Goal: Information Seeking & Learning: Learn about a topic

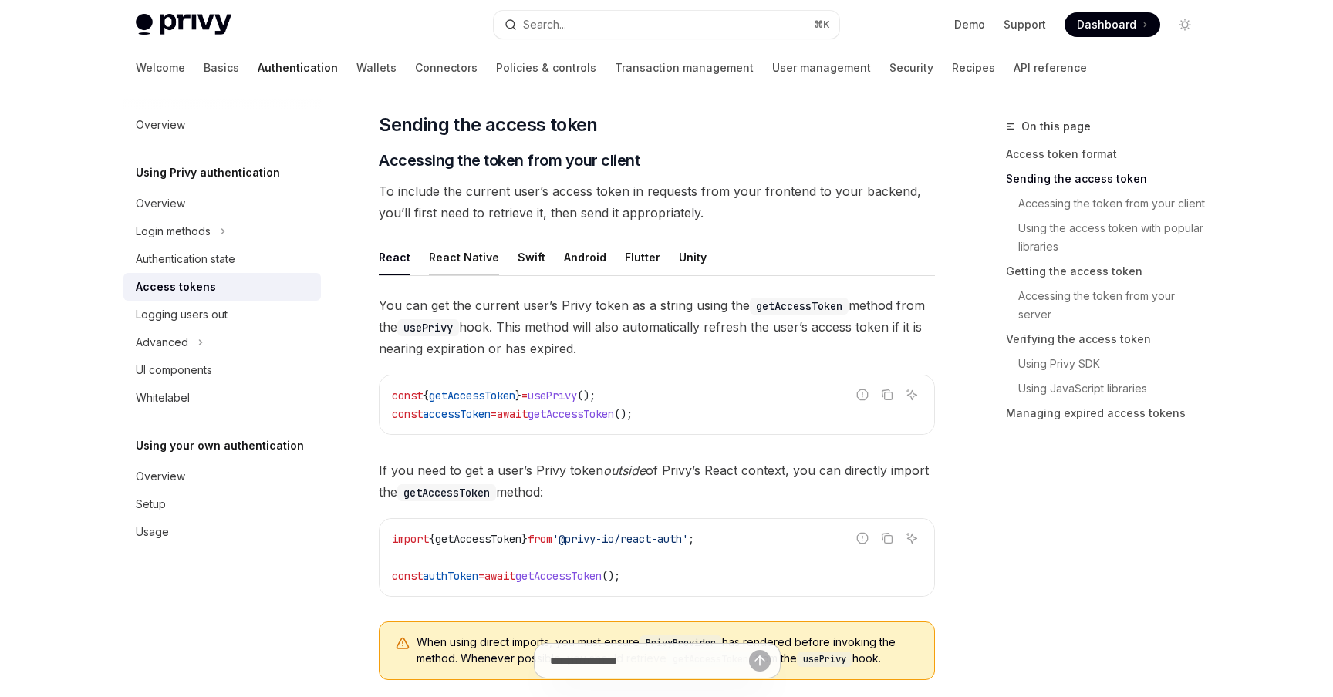
scroll to position [598, 0]
click at [489, 393] on span "getAccessToken" at bounding box center [472, 394] width 86 height 14
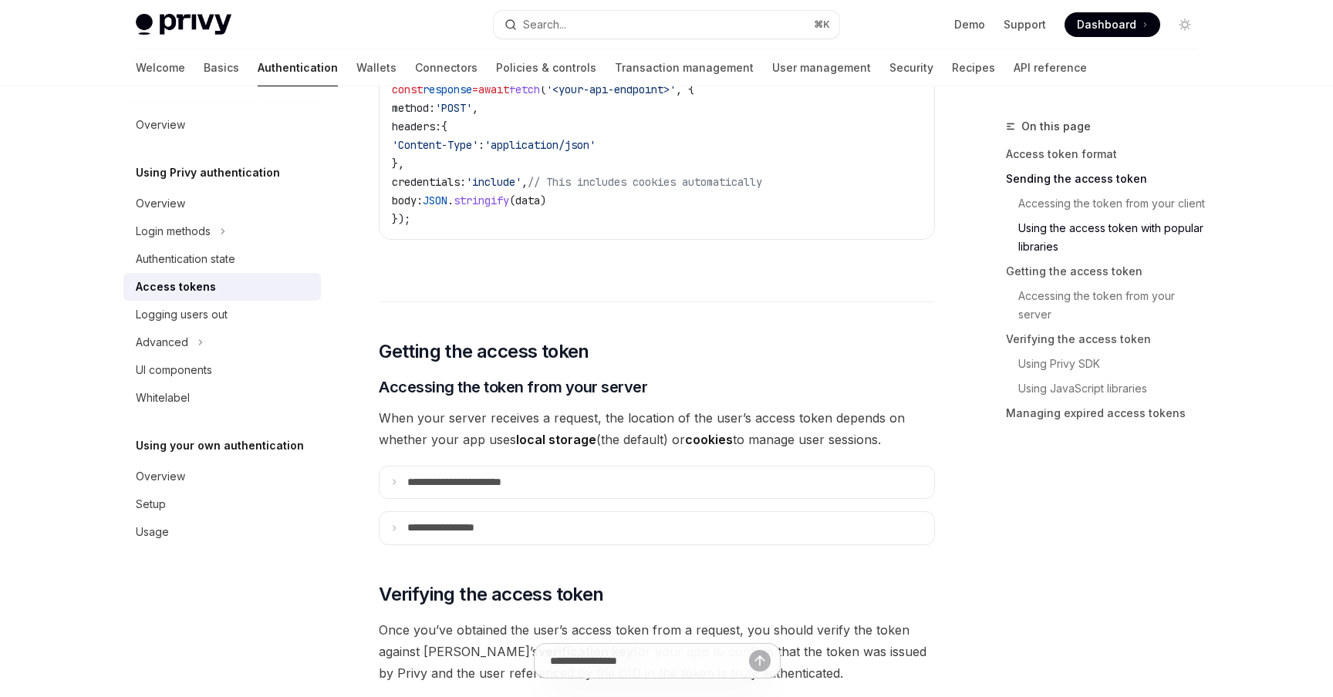
scroll to position [1726, 0]
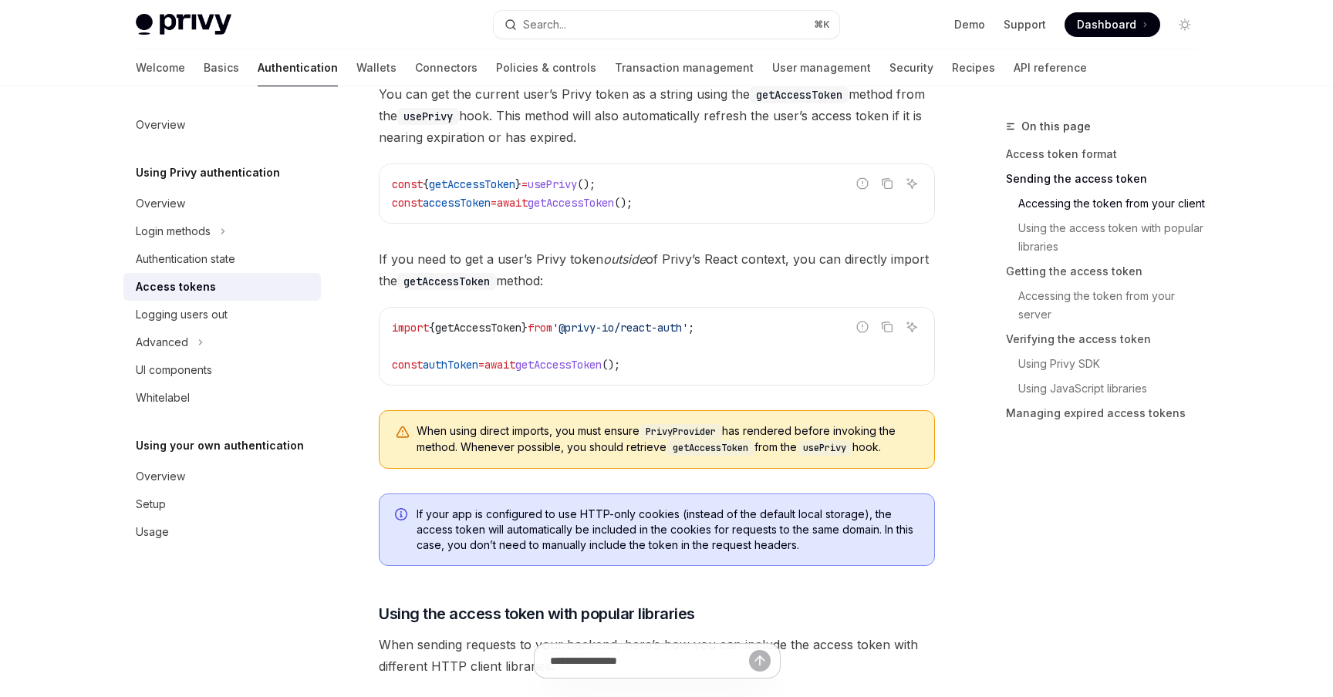
scroll to position [829, 0]
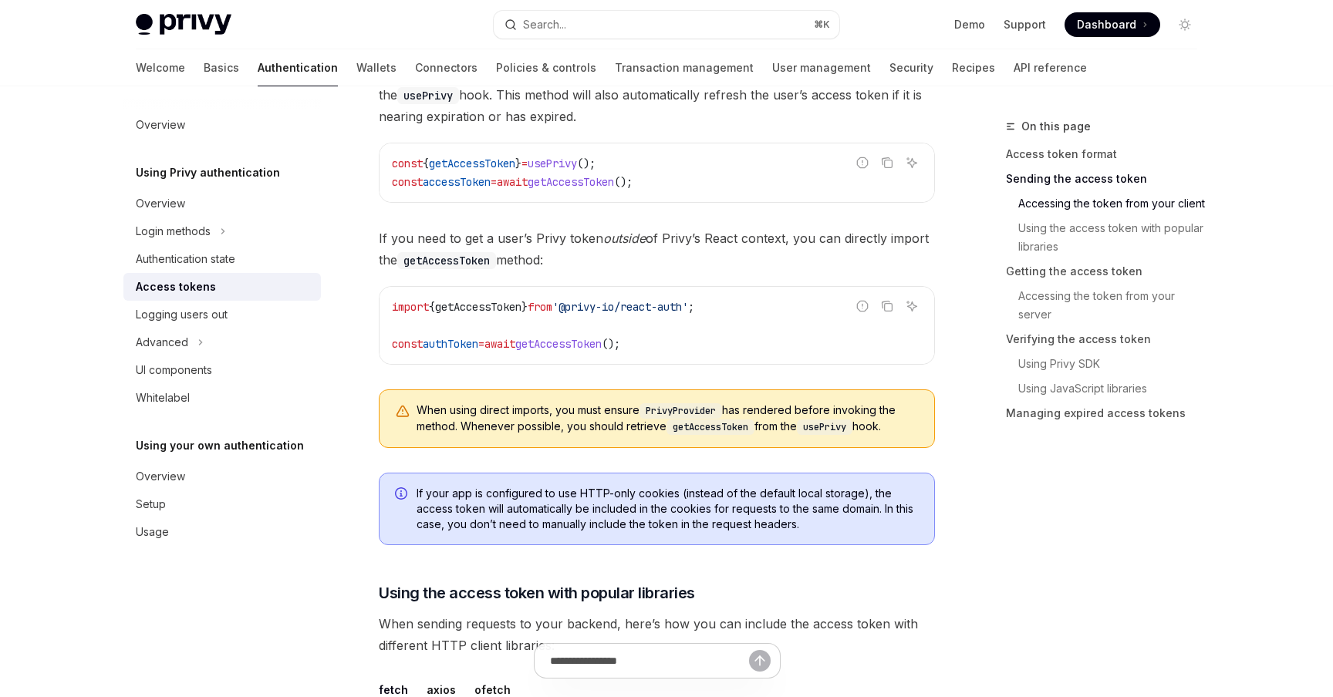
click at [129, 69] on div "Welcome Basics Authentication Wallets Connectors Policies & controls Transactio…" at bounding box center [666, 67] width 1135 height 37
click at [204, 67] on link "Basics" at bounding box center [221, 67] width 35 height 37
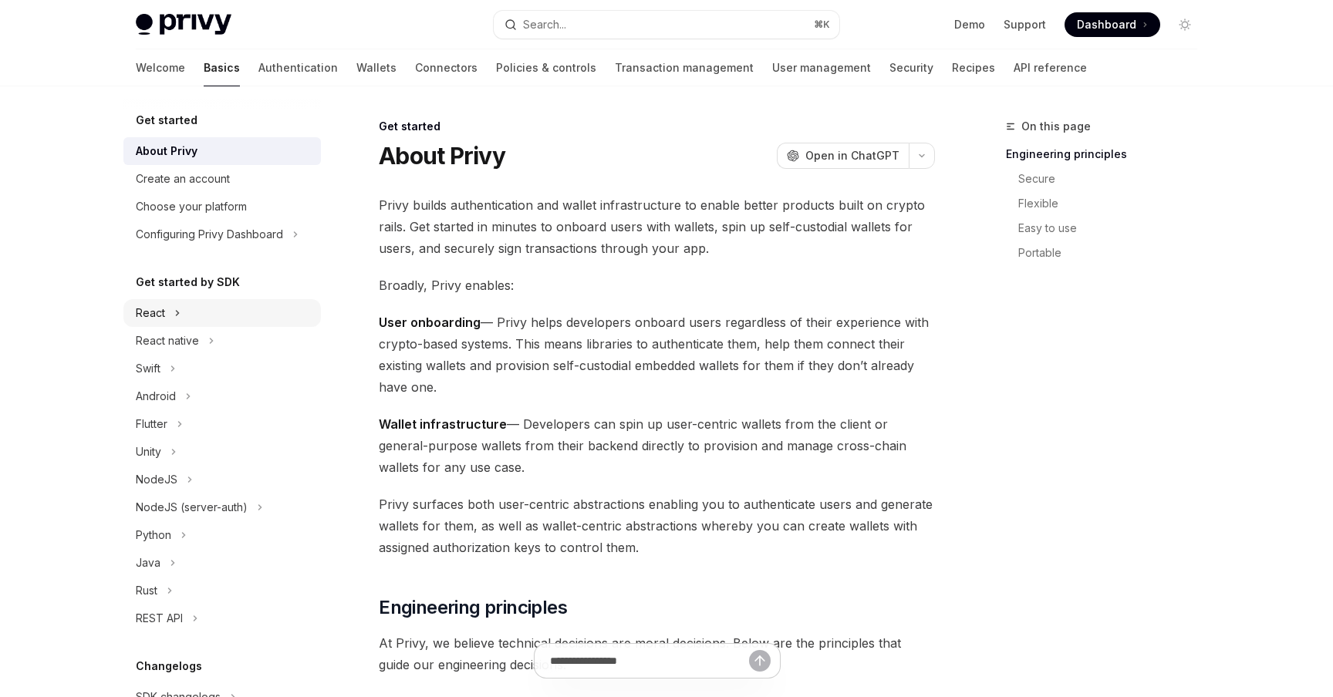
click at [151, 313] on div "React" at bounding box center [150, 313] width 29 height 19
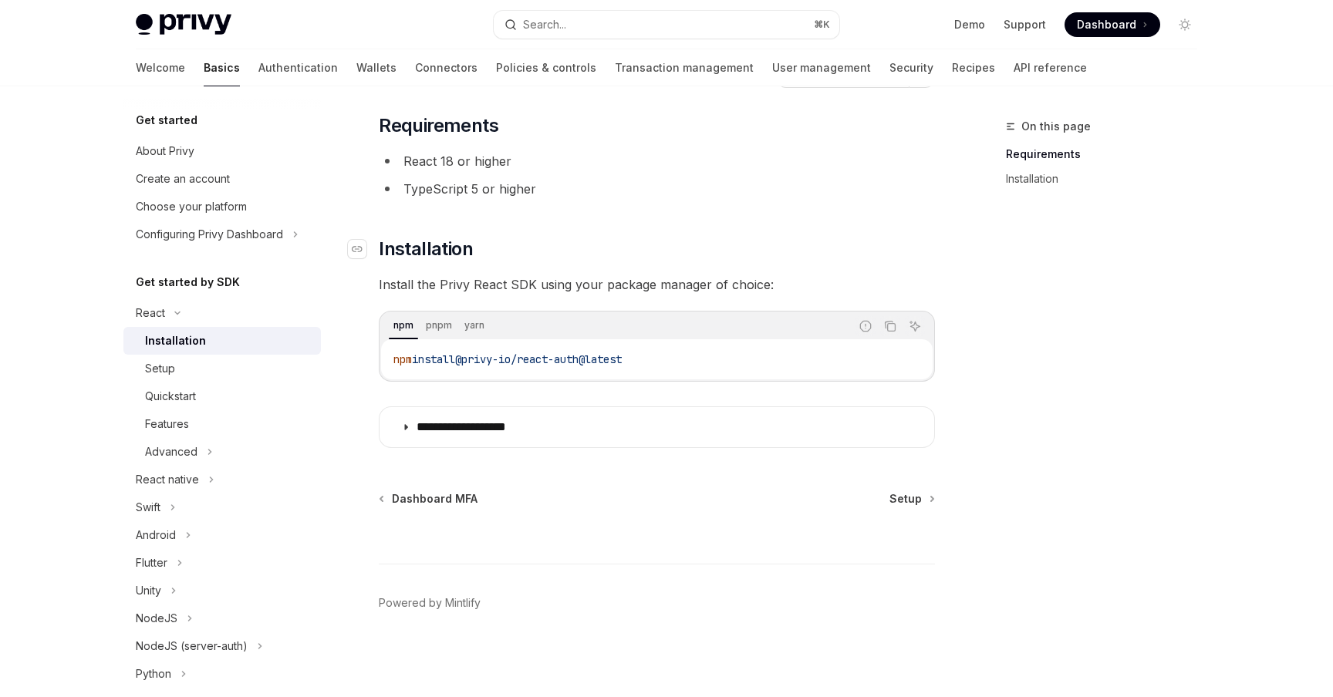
scroll to position [80, 0]
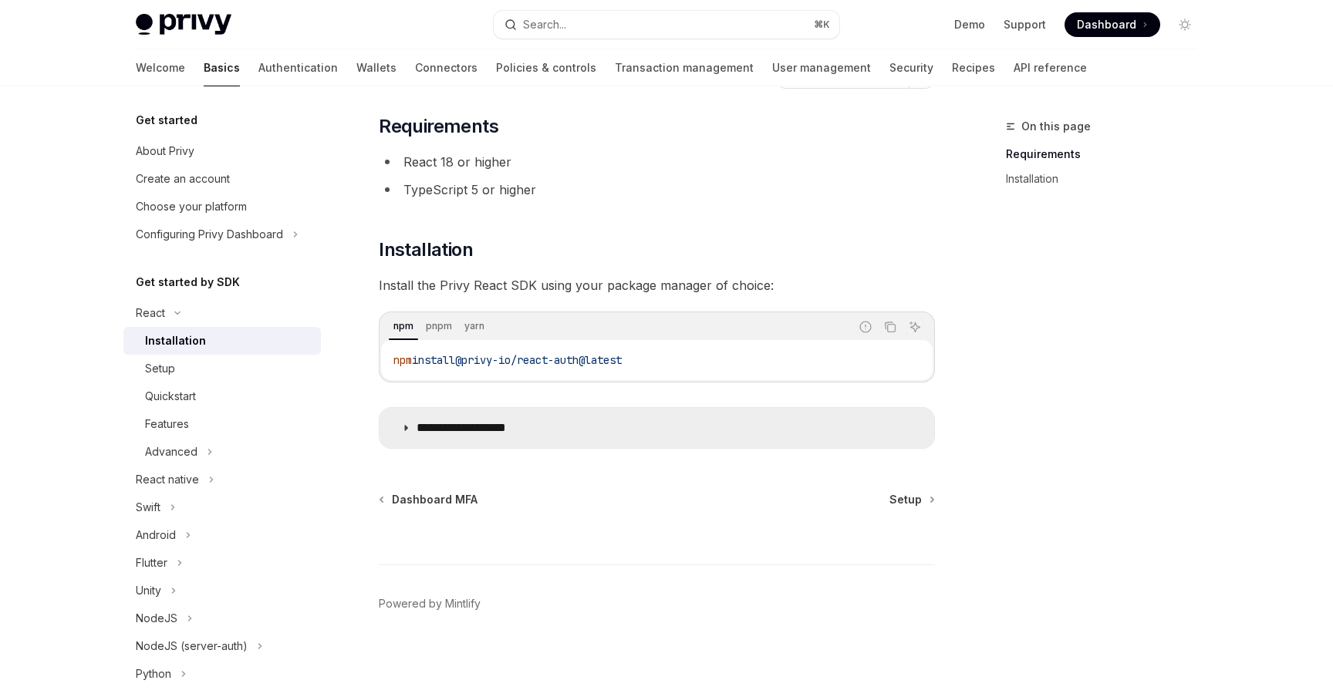
click at [481, 441] on summary "**********" at bounding box center [656, 428] width 554 height 40
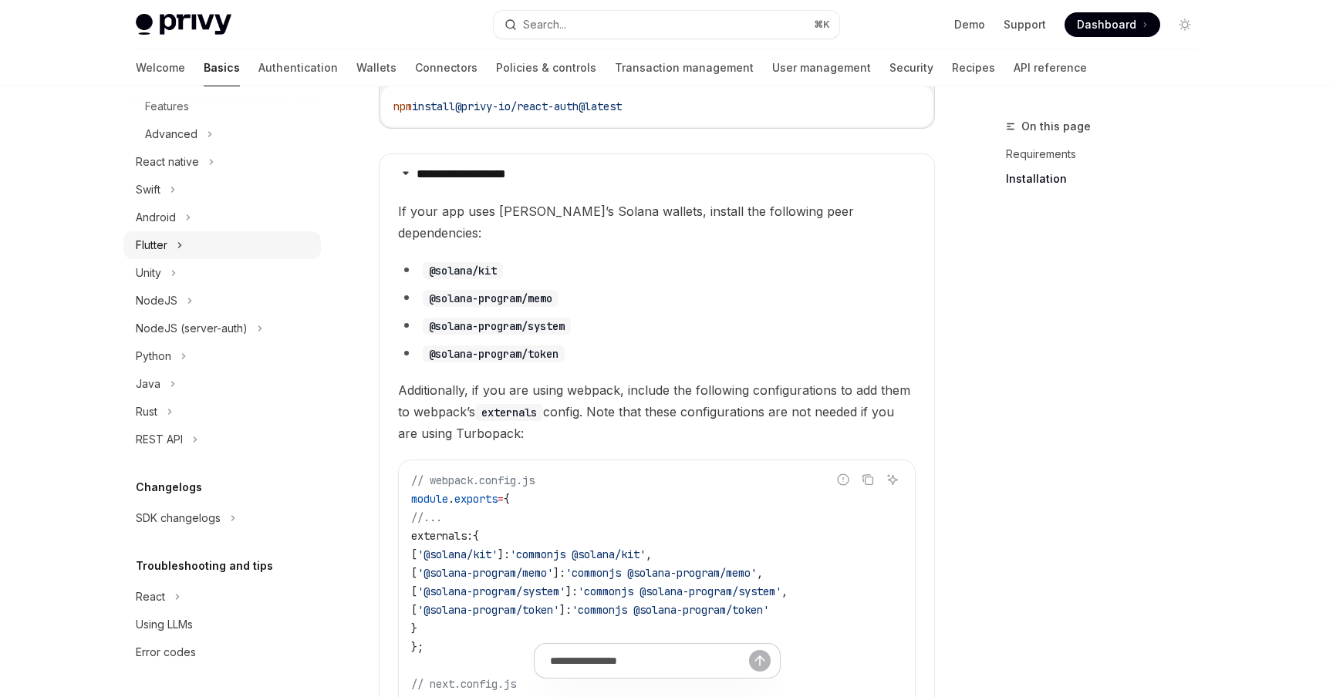
scroll to position [366, 0]
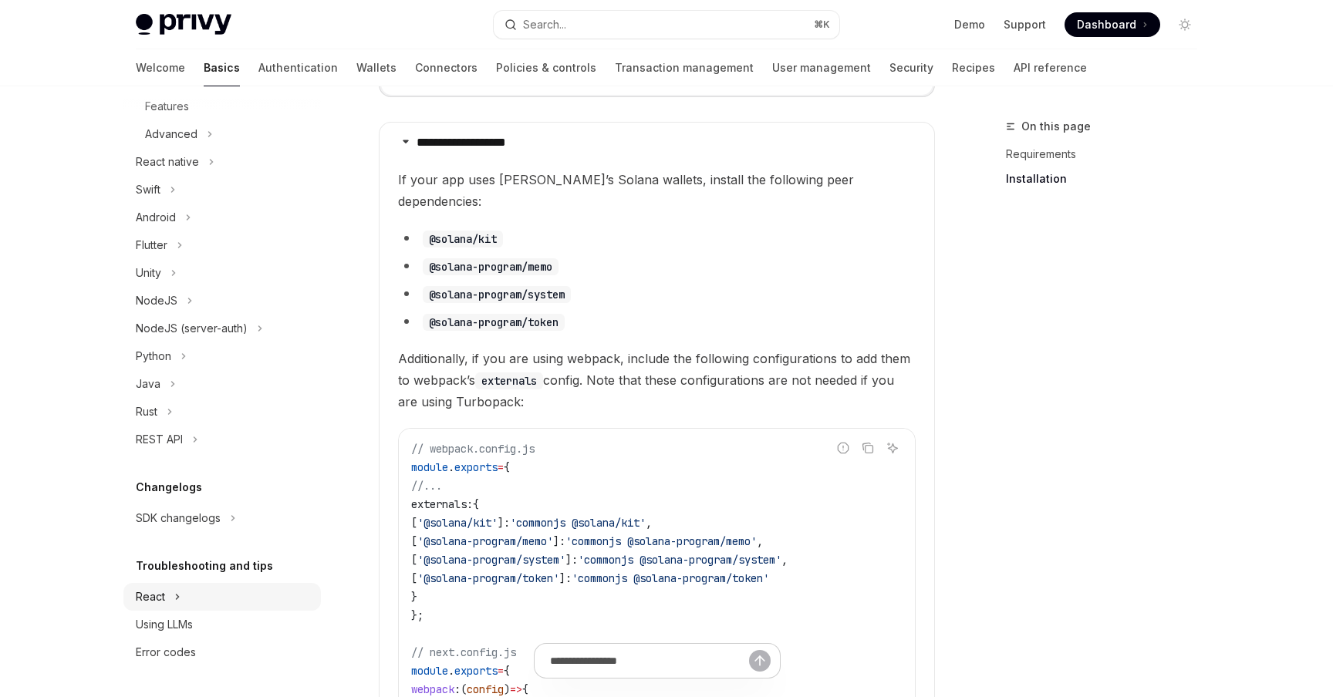
click at [162, 599] on div "React" at bounding box center [150, 597] width 29 height 19
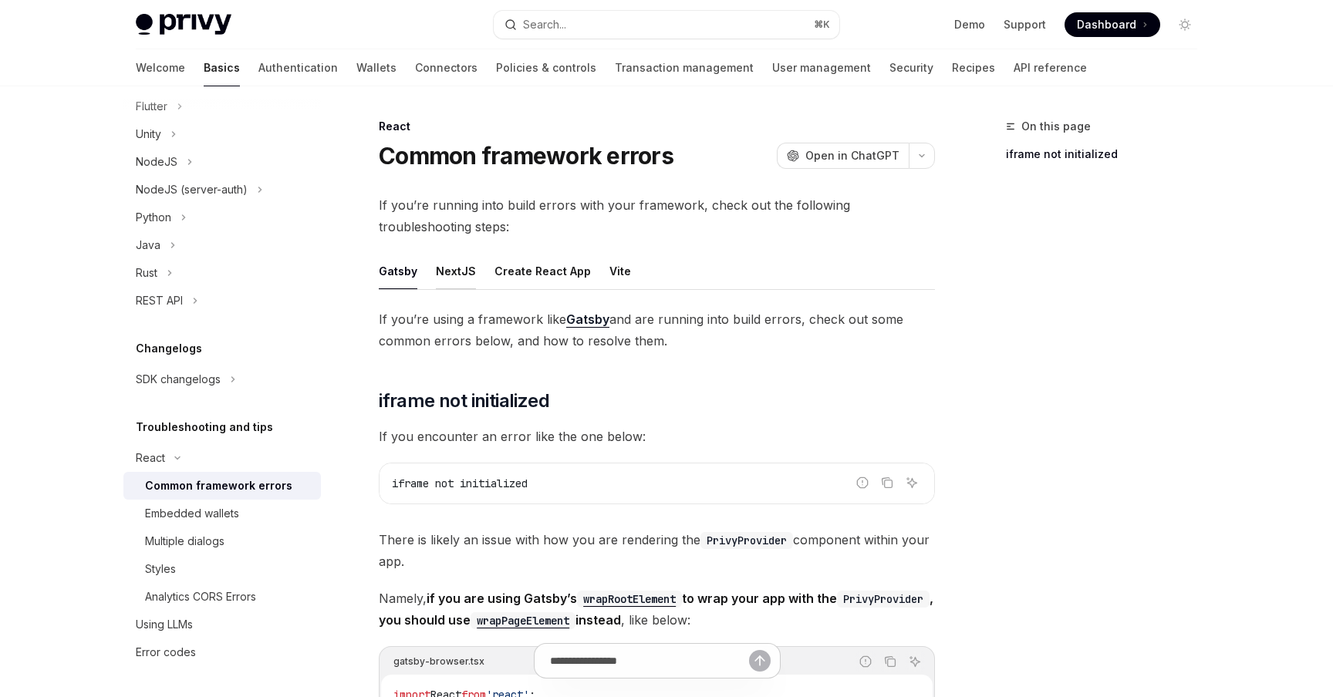
click at [436, 267] on div "NextJS" at bounding box center [456, 271] width 40 height 36
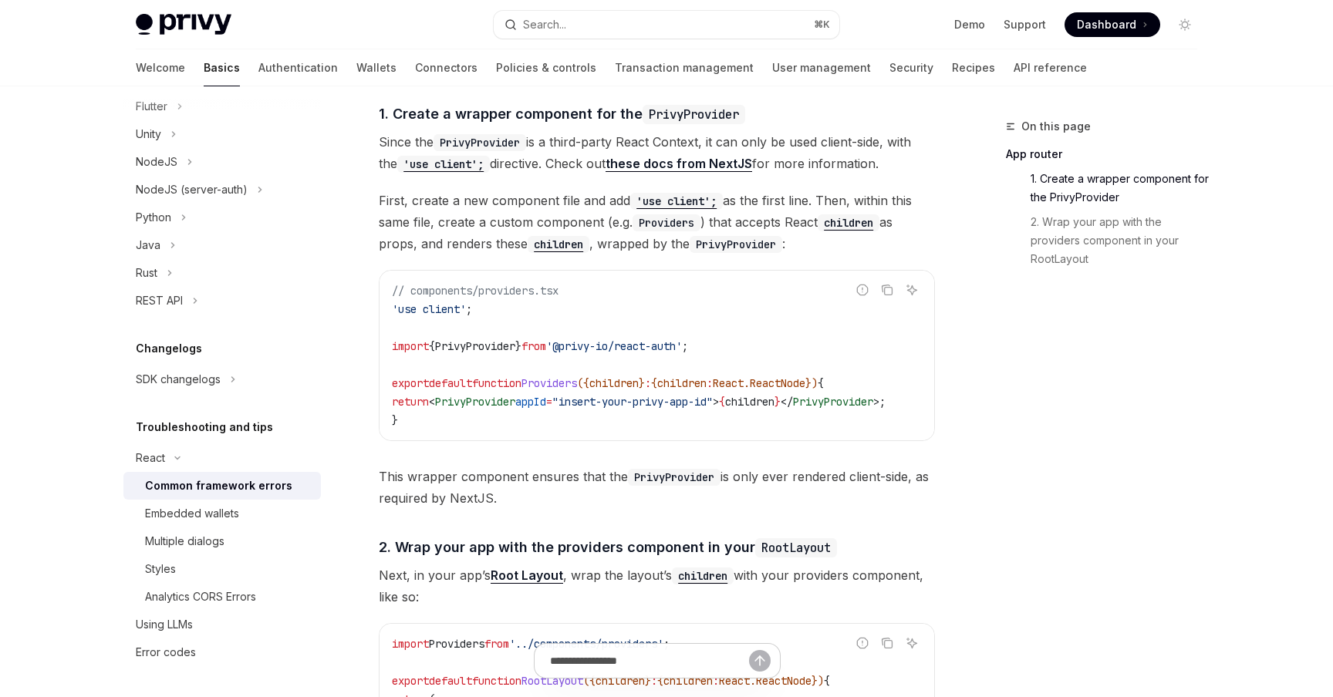
scroll to position [418, 0]
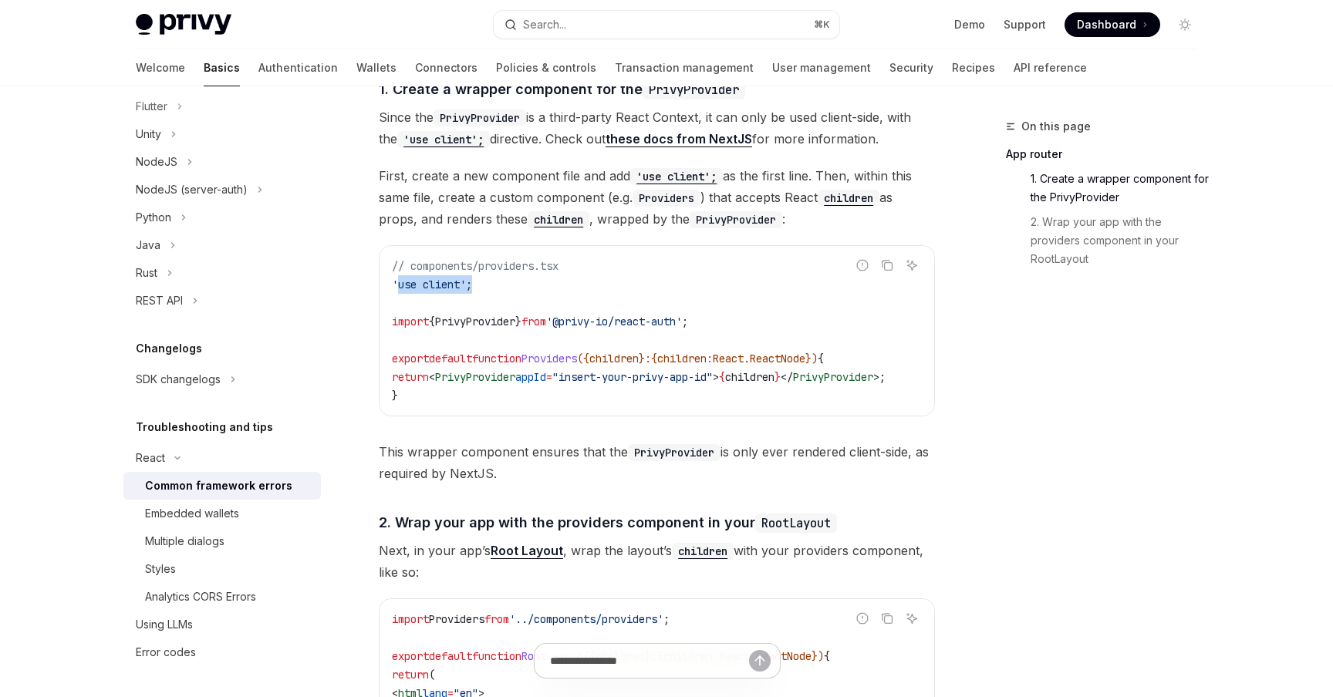
drag, startPoint x: 396, startPoint y: 288, endPoint x: 490, endPoint y: 288, distance: 94.1
click at [490, 288] on code "// components/providers.tsx 'use client' ; import { PrivyProvider } from '@priv…" at bounding box center [657, 331] width 531 height 148
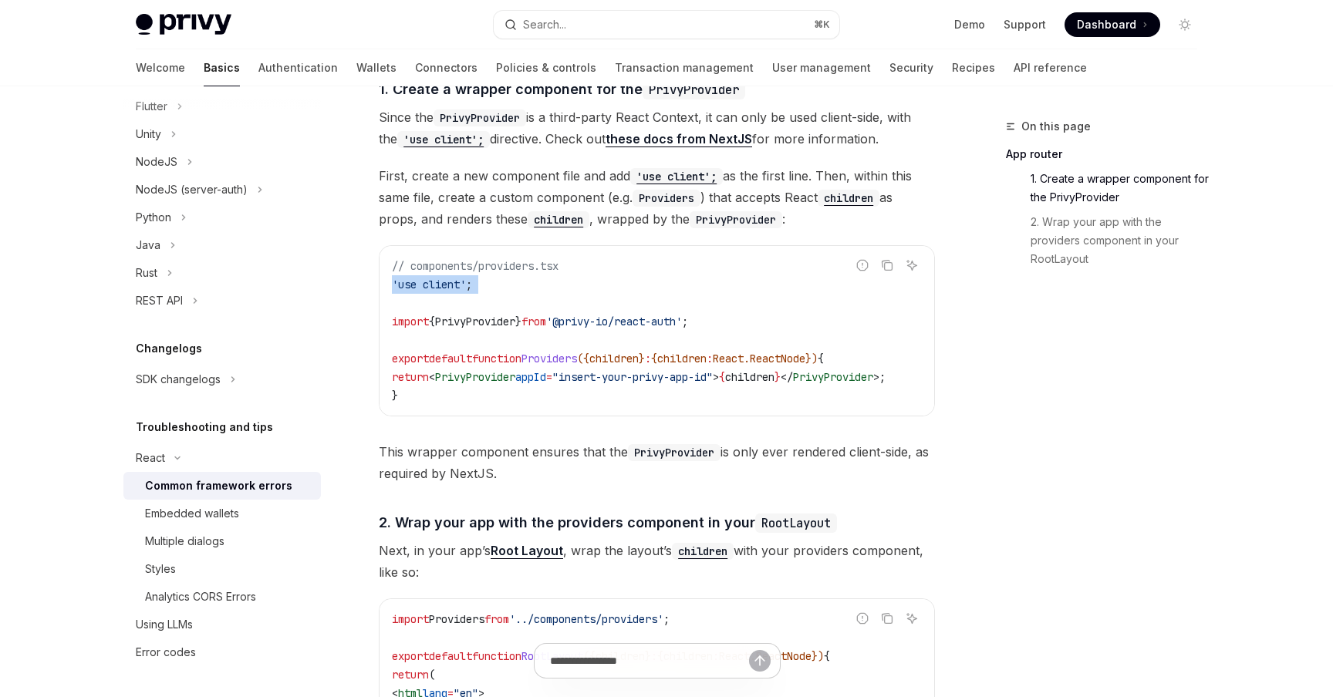
click at [490, 288] on code "// components/providers.tsx 'use client' ; import { PrivyProvider } from '@priv…" at bounding box center [657, 331] width 531 height 148
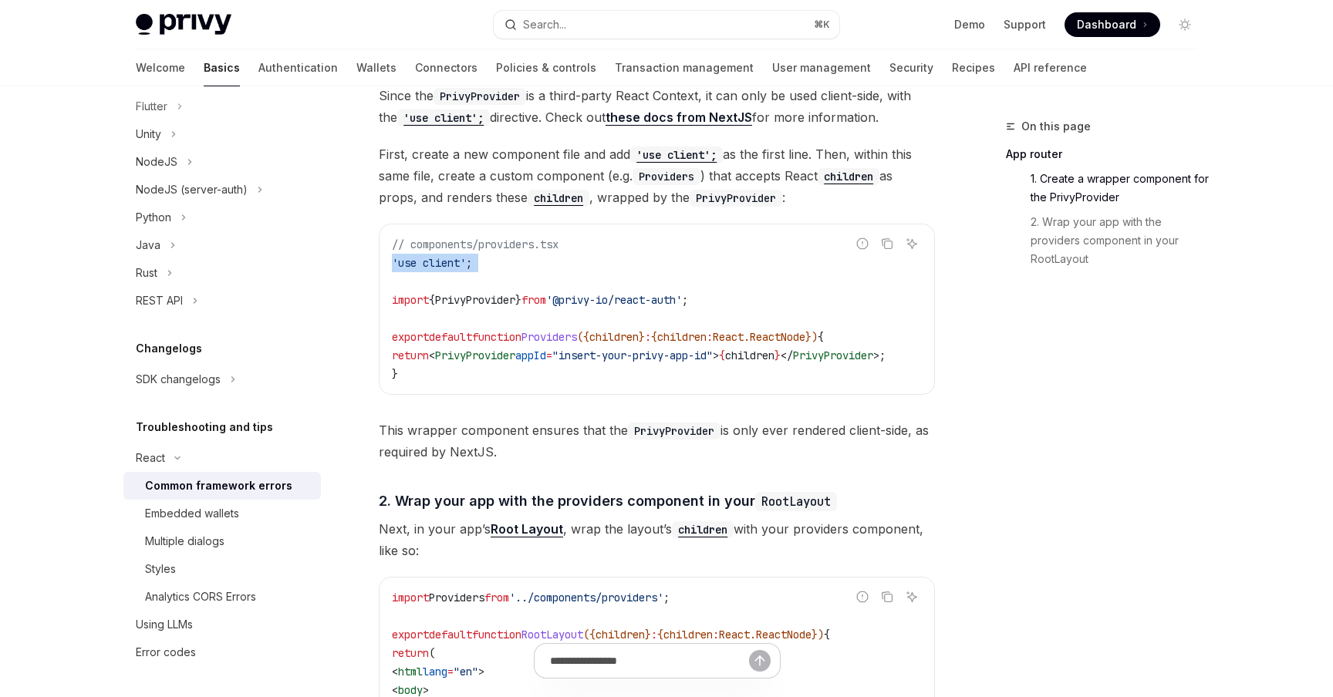
scroll to position [423, 0]
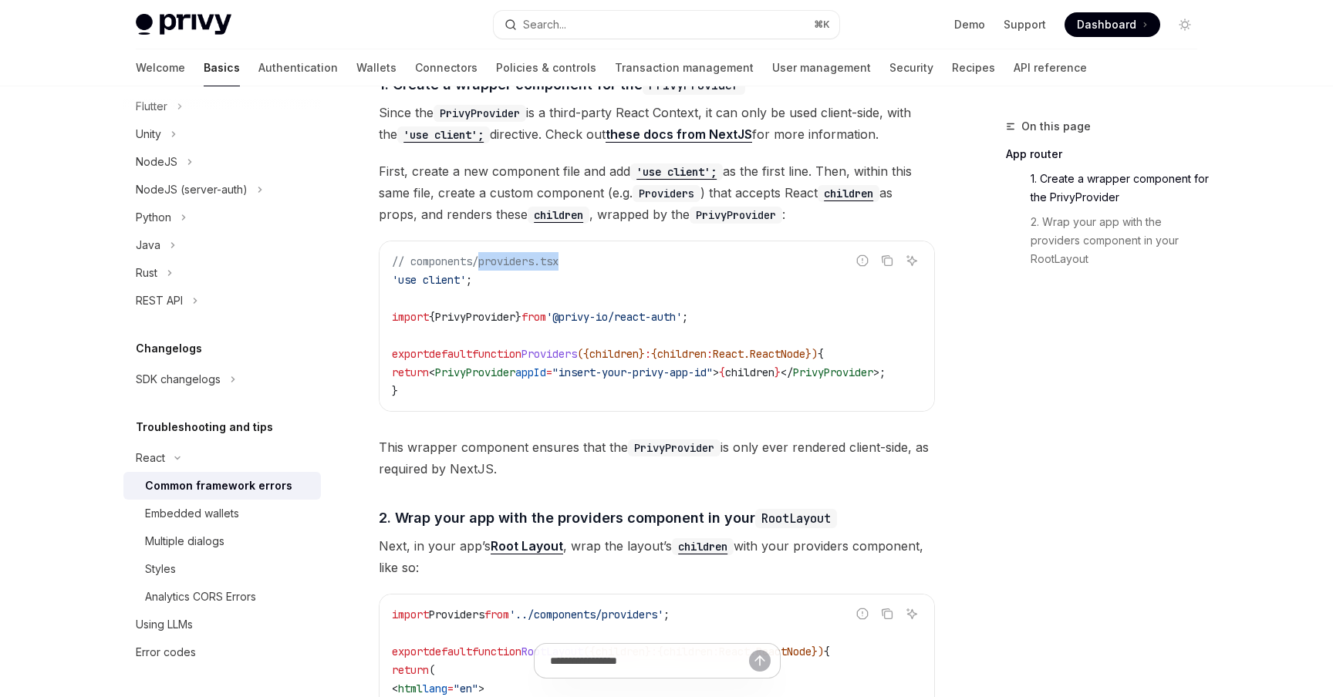
drag, startPoint x: 483, startPoint y: 260, endPoint x: 581, endPoint y: 263, distance: 98.8
click at [583, 261] on code "// components/providers.tsx 'use client' ; import { PrivyProvider } from '@priv…" at bounding box center [657, 326] width 531 height 148
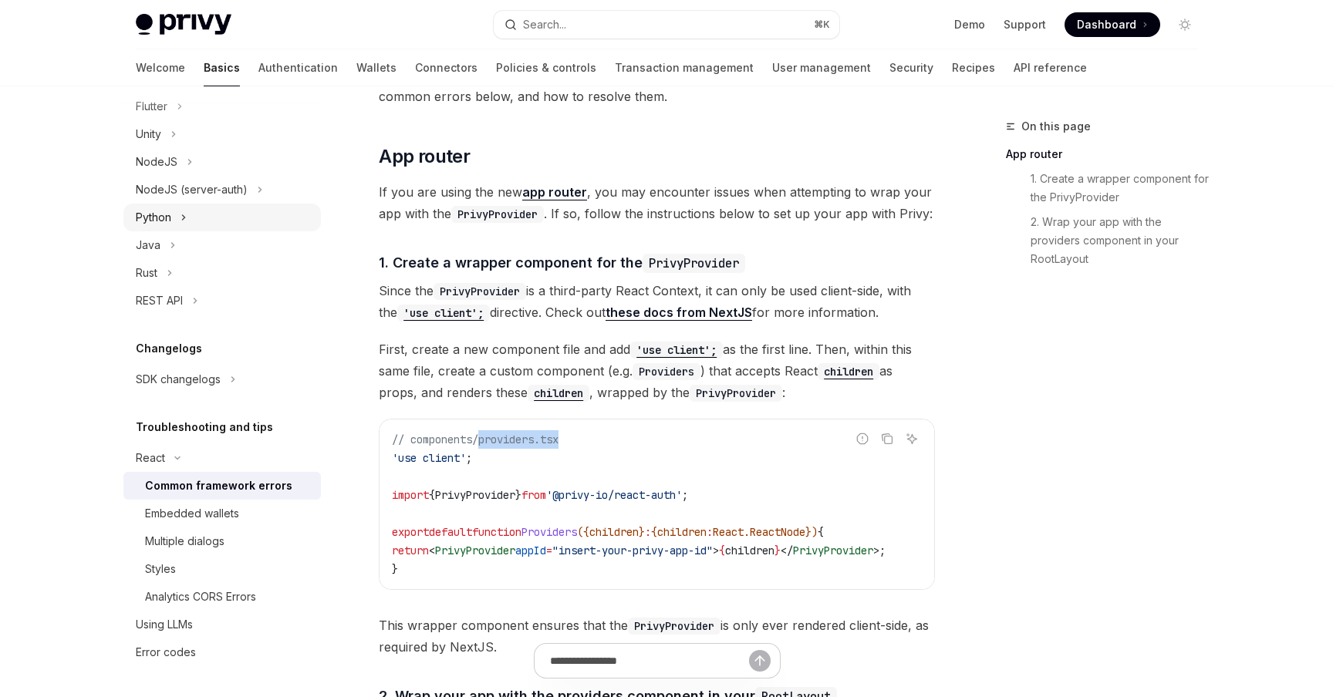
scroll to position [426, 0]
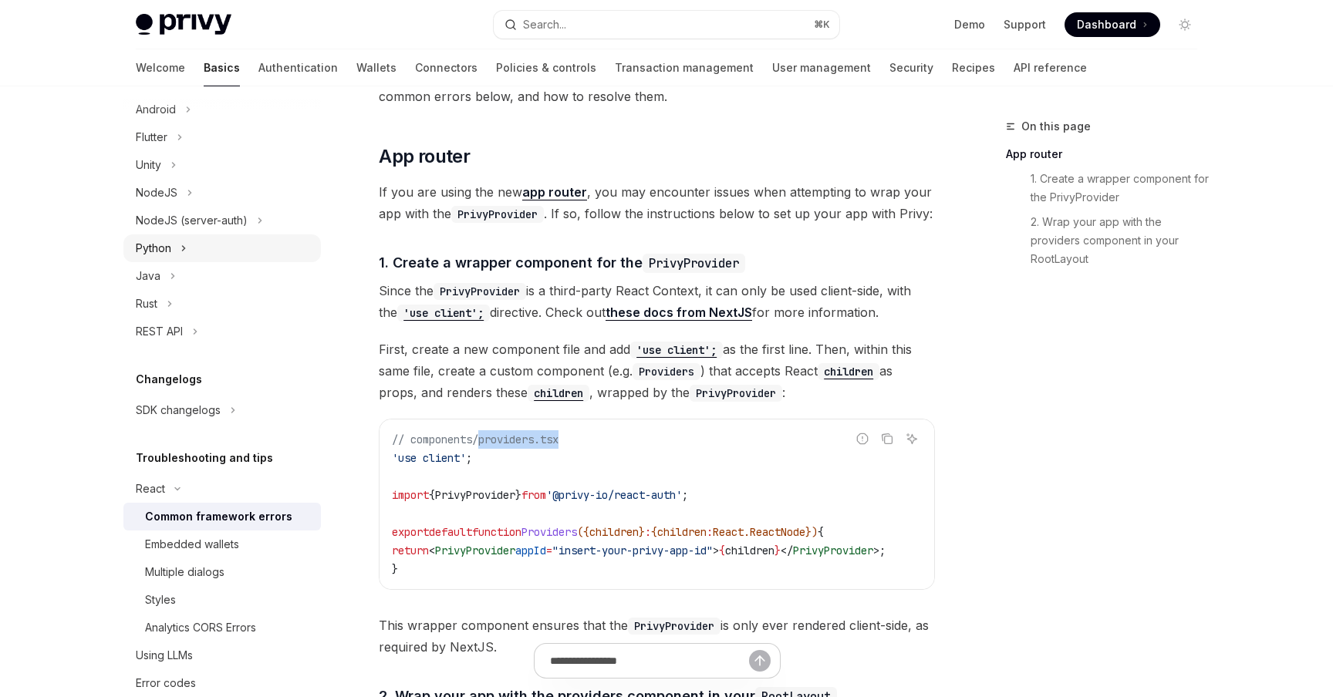
click at [180, 221] on div "NodeJS (server-auth)" at bounding box center [192, 220] width 112 height 19
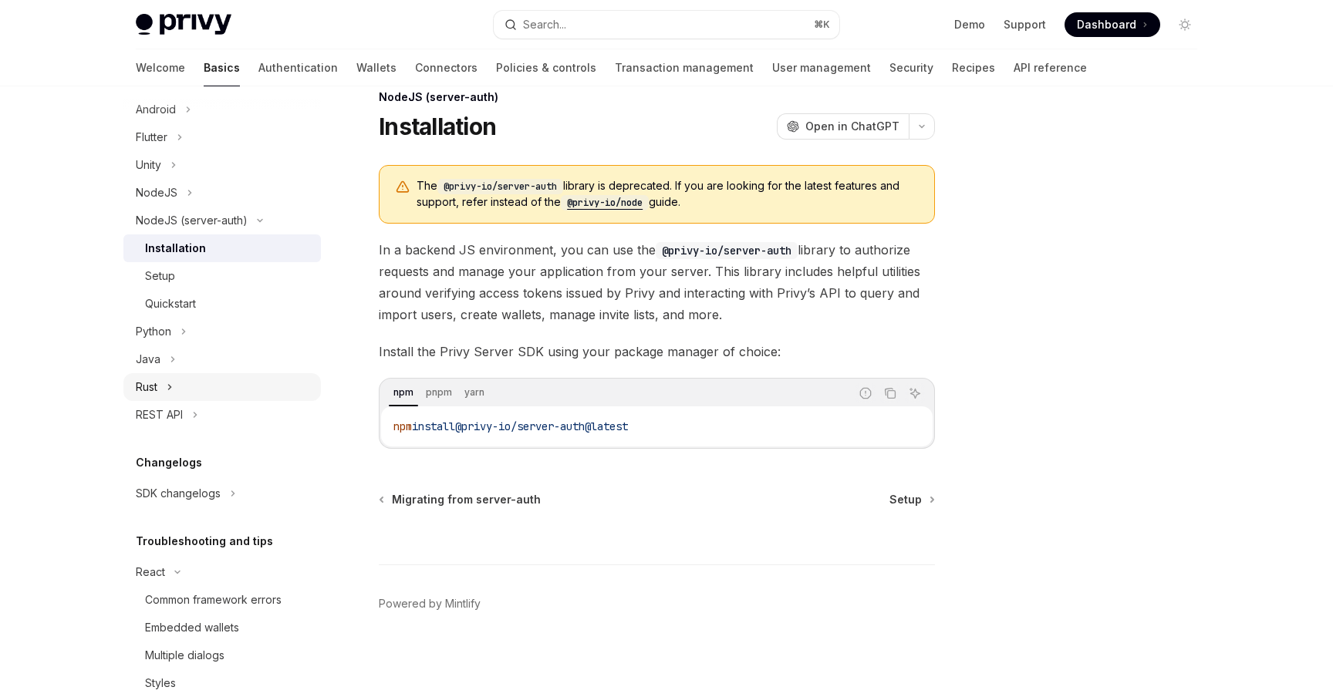
click at [158, 394] on button "Rust" at bounding box center [221, 387] width 197 height 28
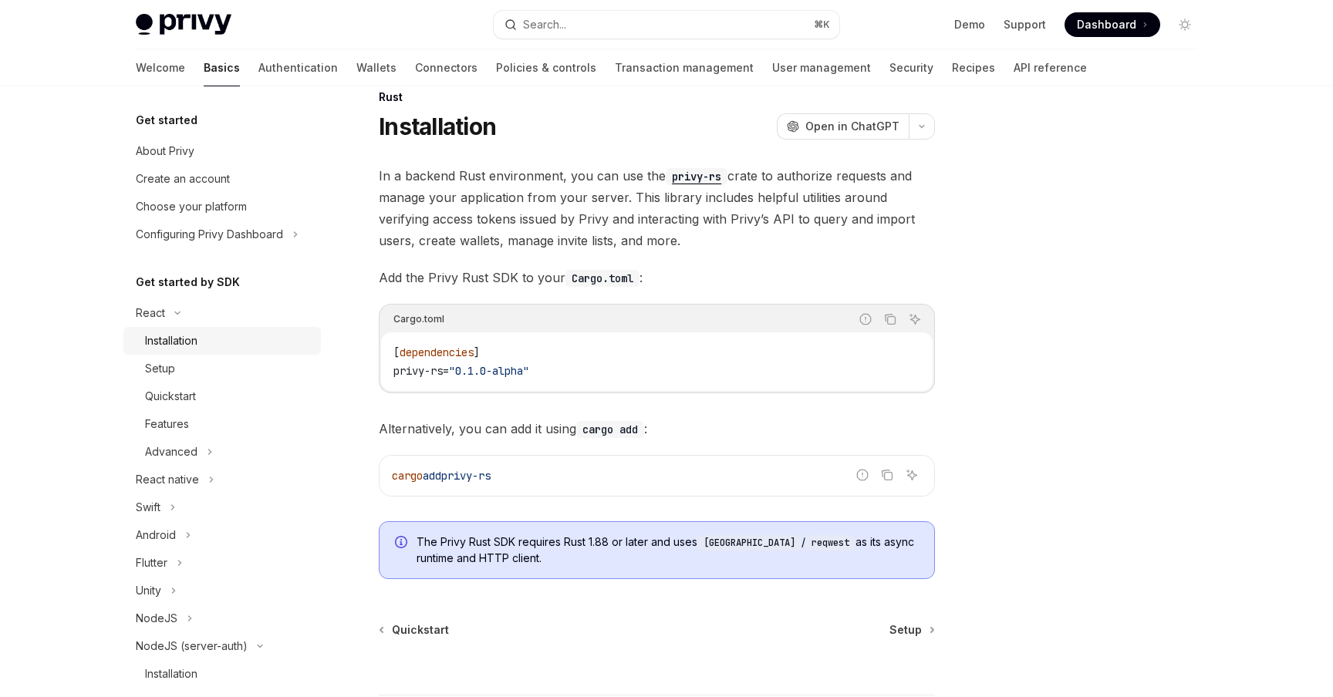
click at [160, 349] on div "Installation" at bounding box center [171, 341] width 52 height 19
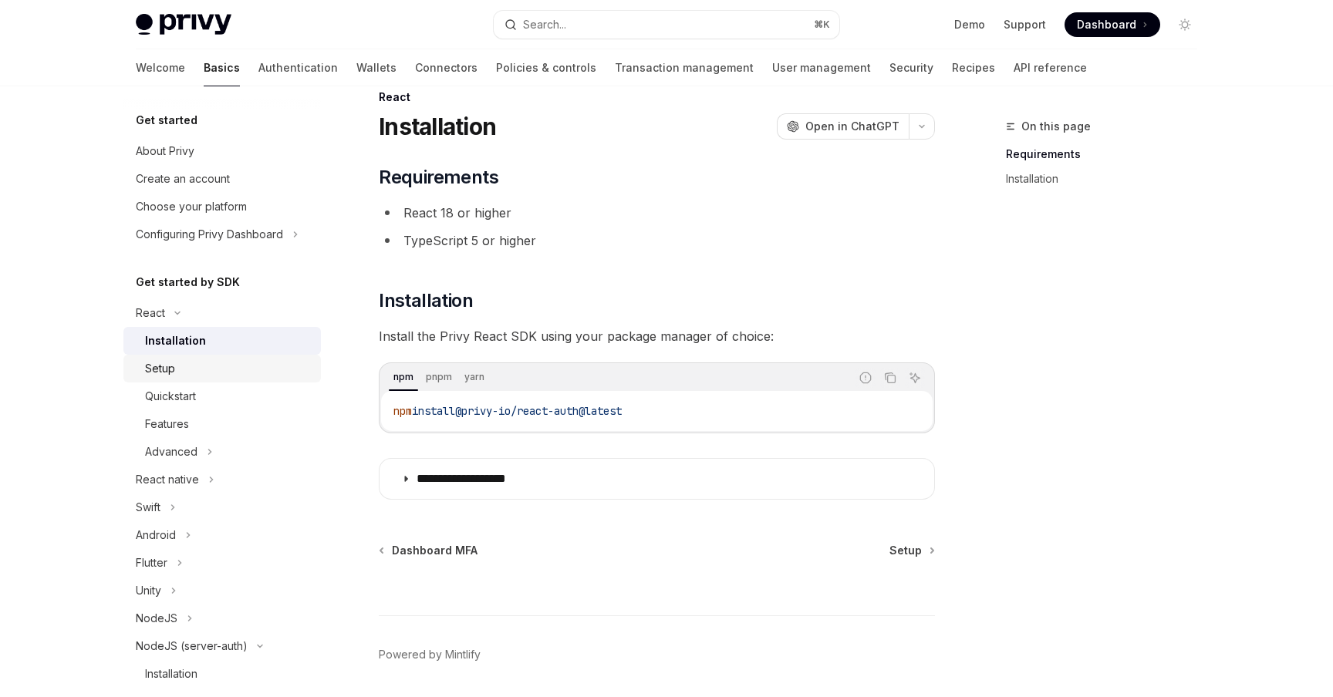
click at [164, 379] on link "Setup" at bounding box center [221, 369] width 197 height 28
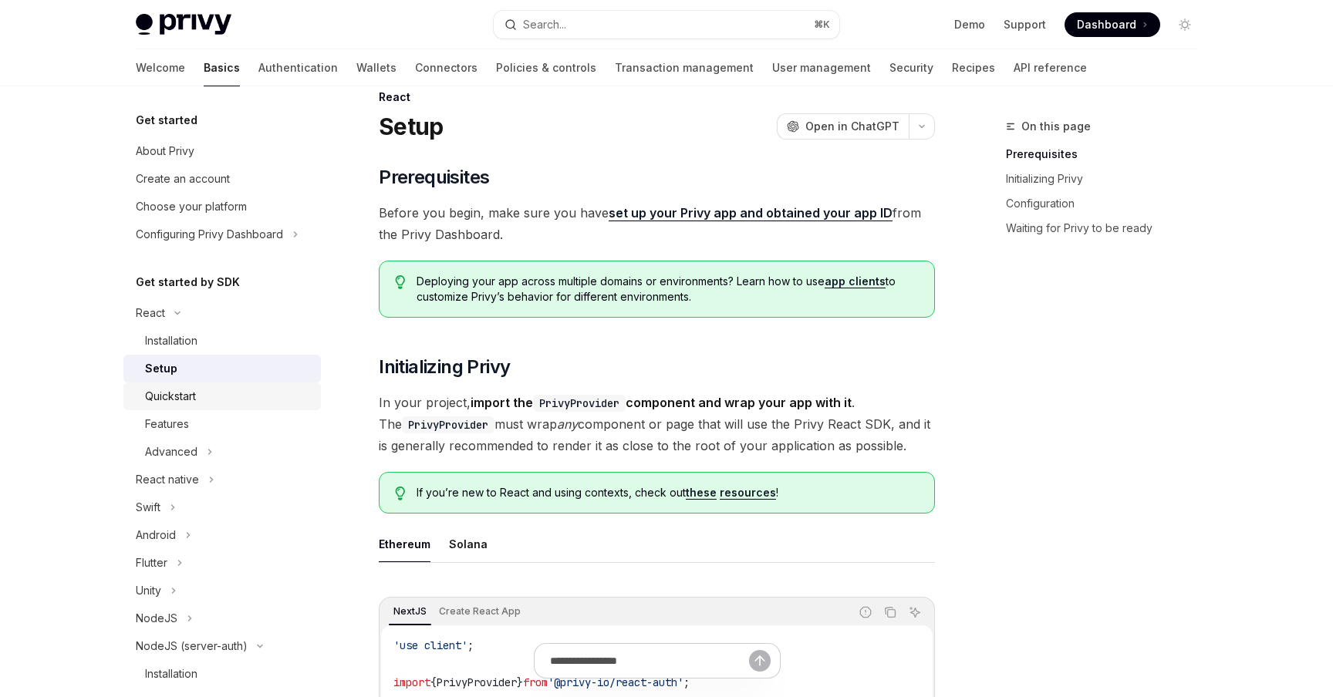
click at [169, 405] on div "Quickstart" at bounding box center [170, 396] width 51 height 19
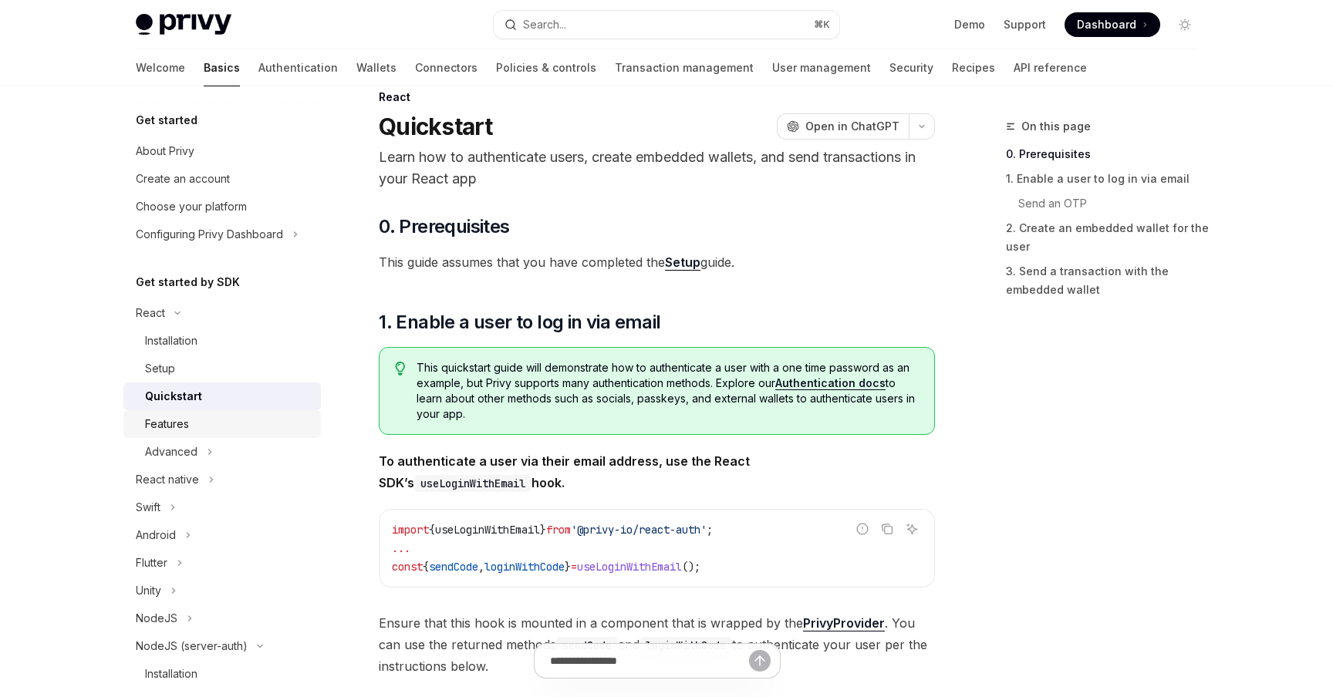
click at [169, 436] on link "Features" at bounding box center [221, 424] width 197 height 28
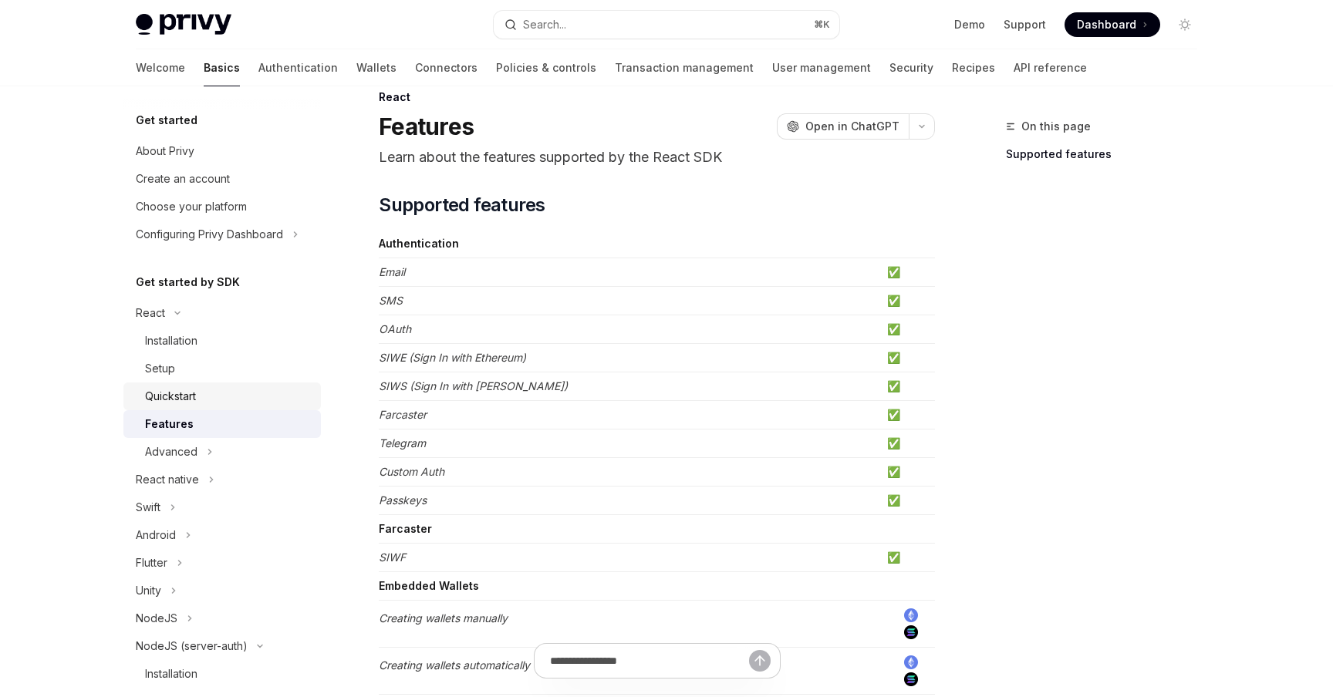
click at [171, 394] on div "Quickstart" at bounding box center [170, 396] width 51 height 19
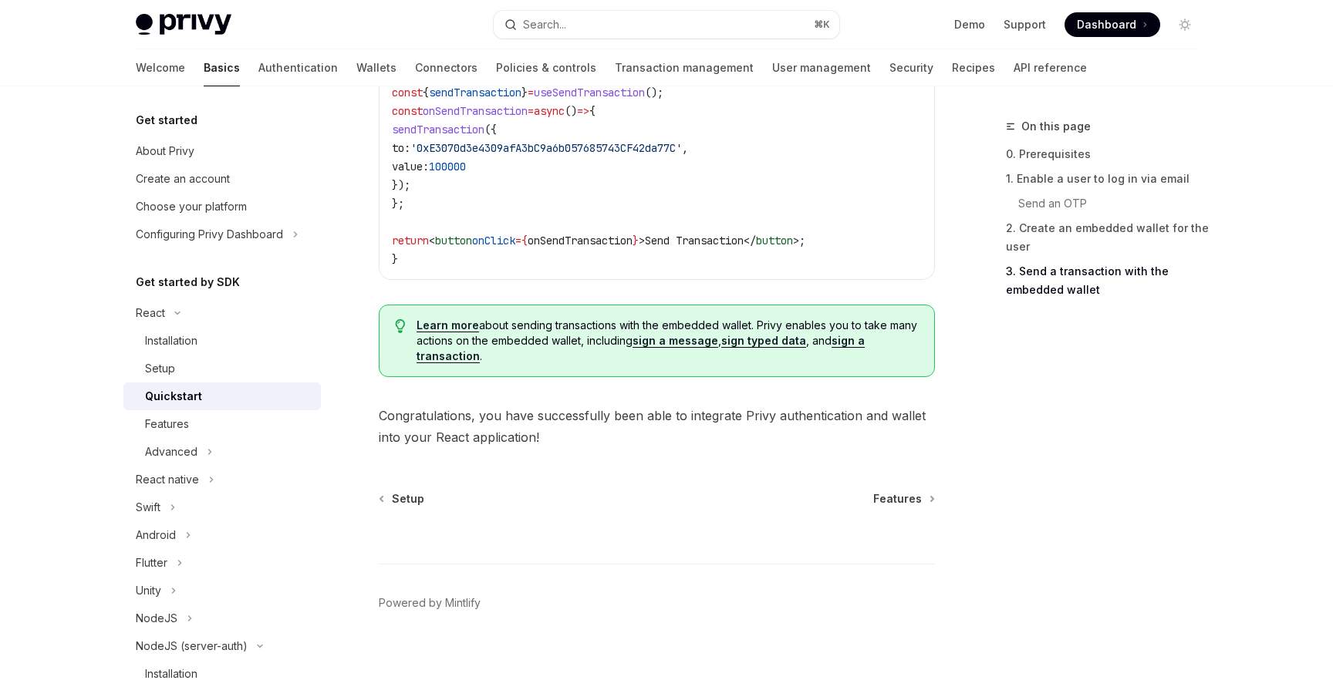
scroll to position [1563, 0]
click at [190, 410] on link "Features" at bounding box center [221, 424] width 197 height 28
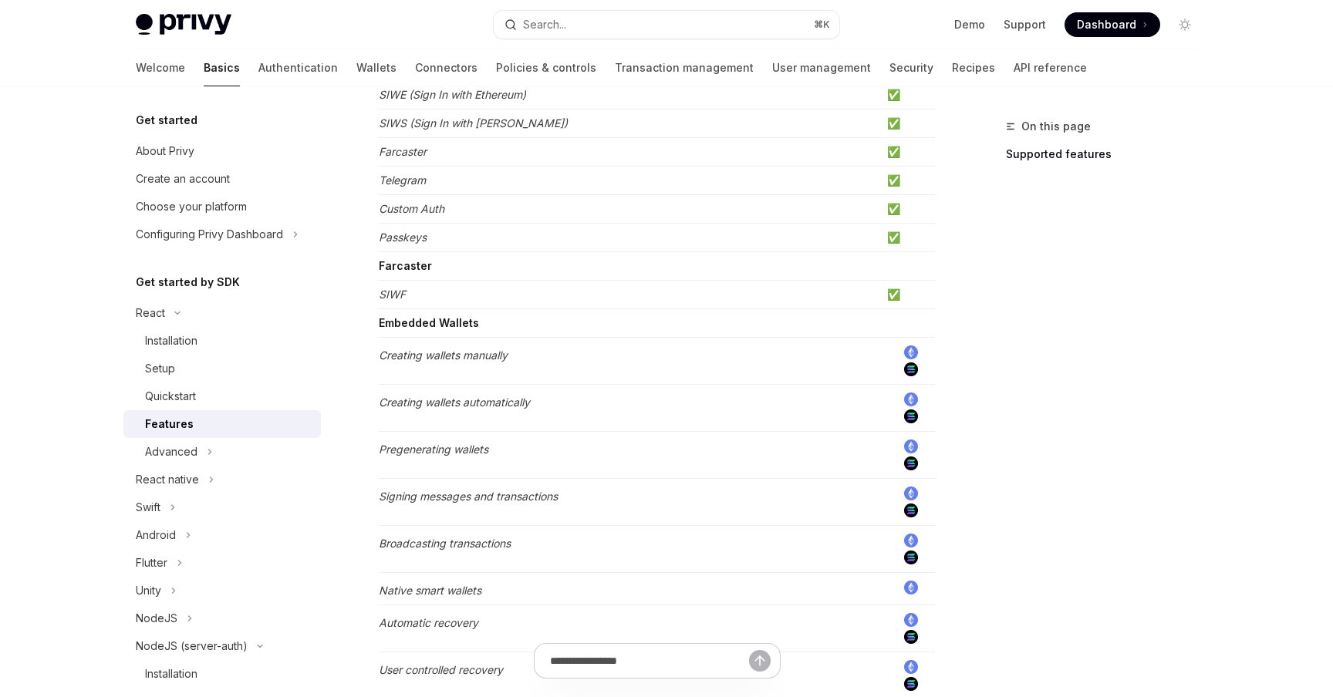
scroll to position [296, 0]
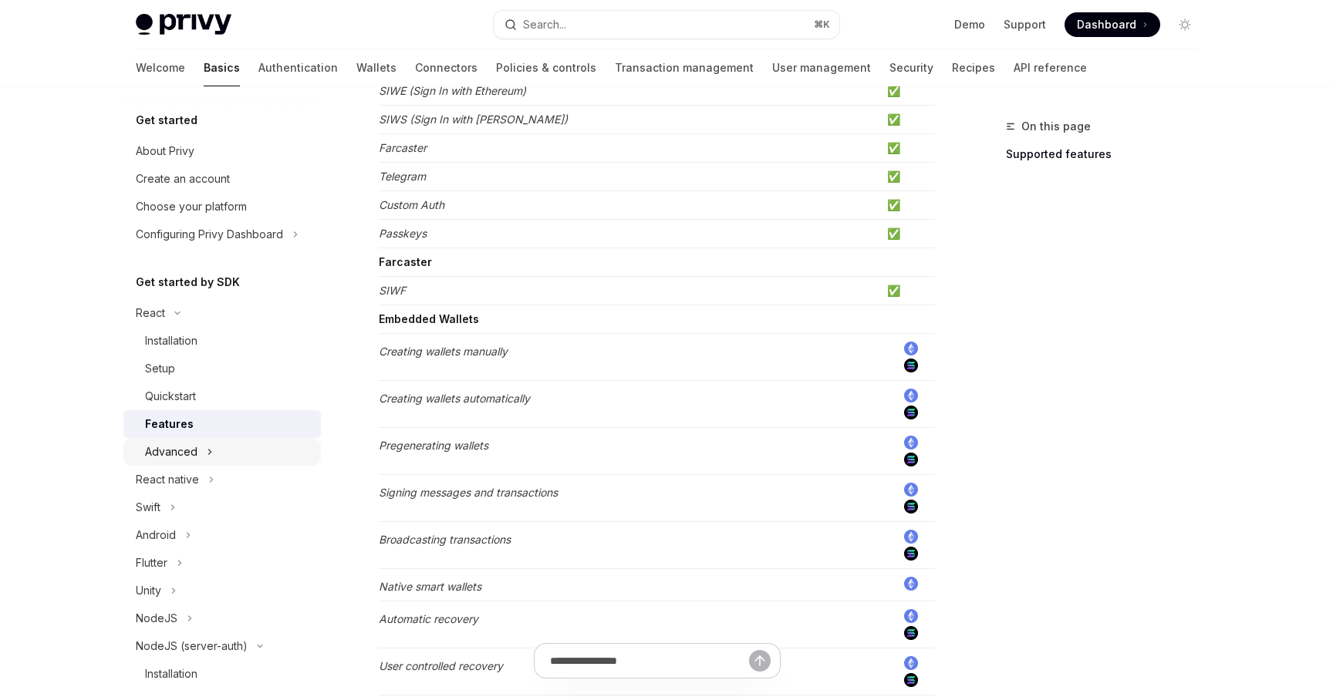
click at [193, 448] on div "Advanced" at bounding box center [171, 452] width 52 height 19
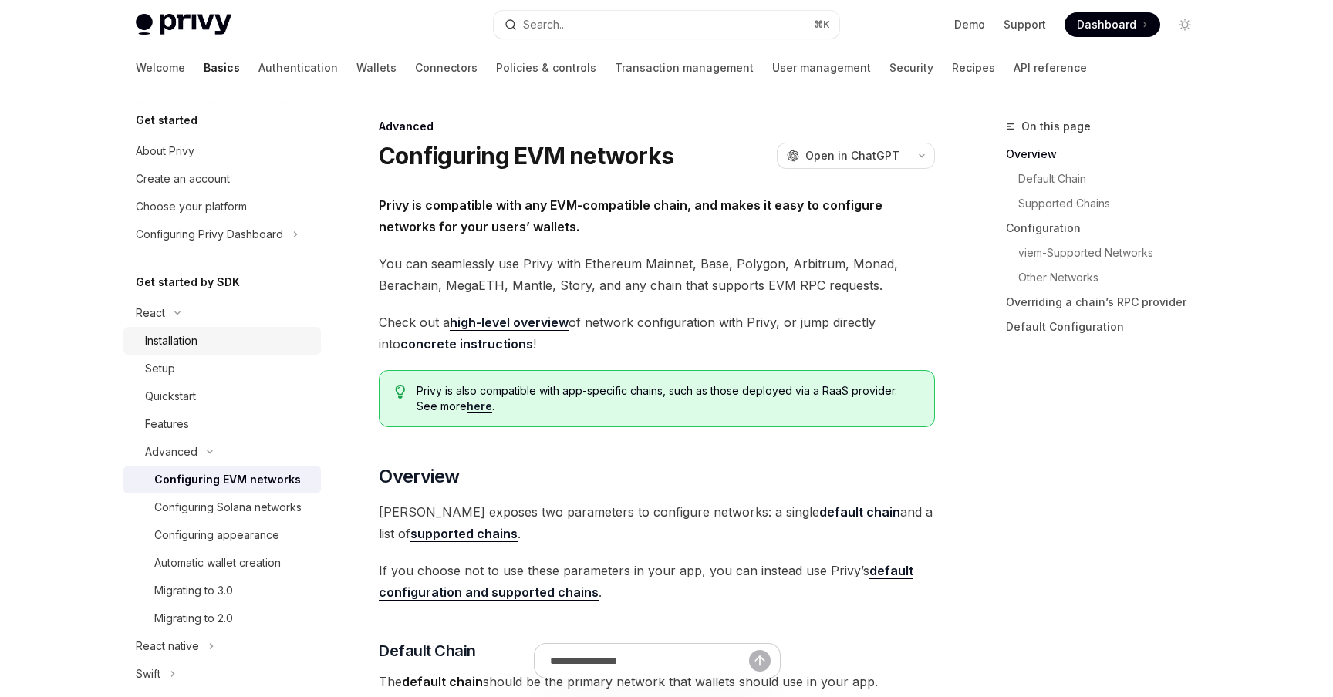
click at [197, 328] on link "Installation" at bounding box center [221, 341] width 197 height 28
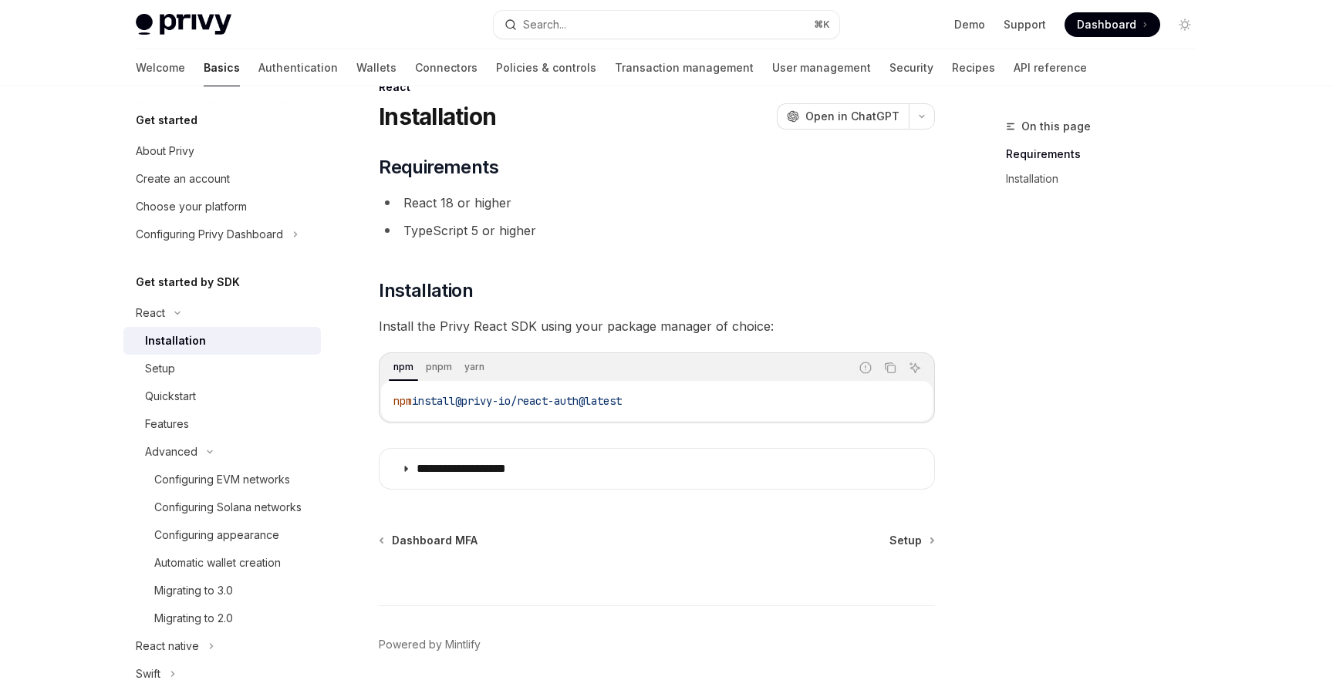
scroll to position [81, 0]
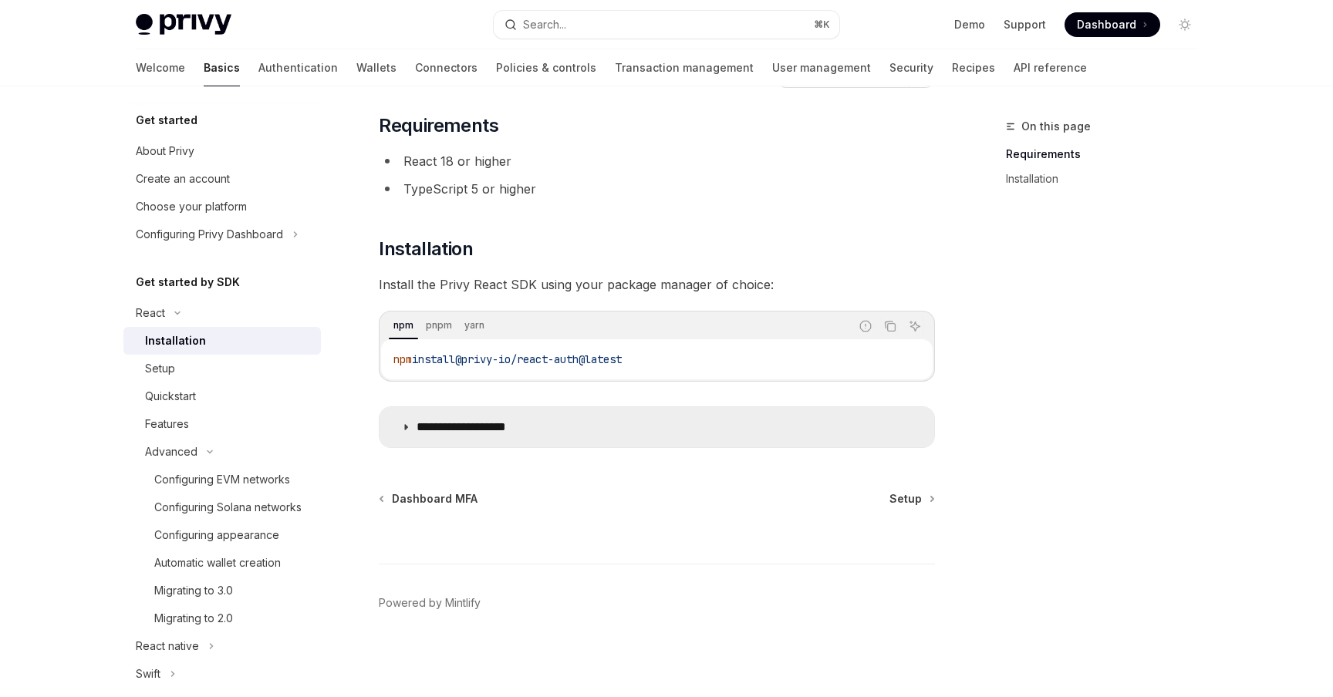
click at [472, 442] on summary "**********" at bounding box center [656, 427] width 554 height 40
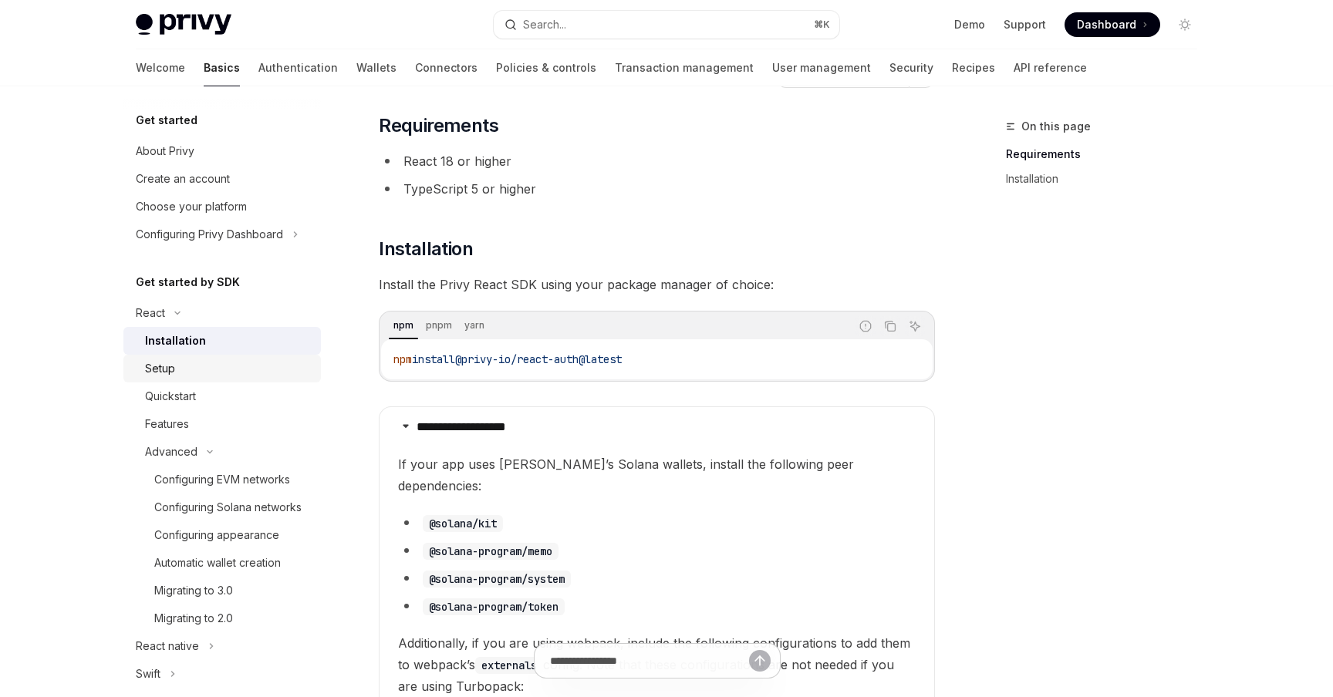
click at [214, 355] on link "Setup" at bounding box center [221, 369] width 197 height 28
type textarea "*"
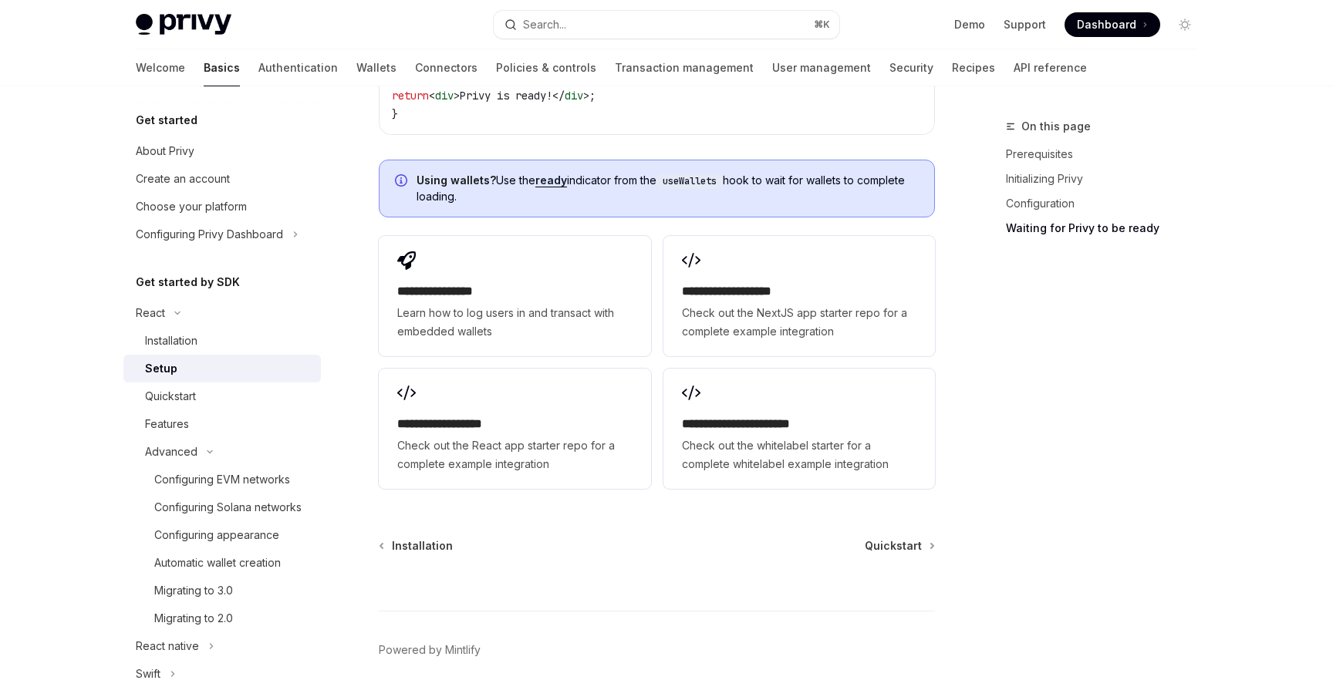
scroll to position [1953, 0]
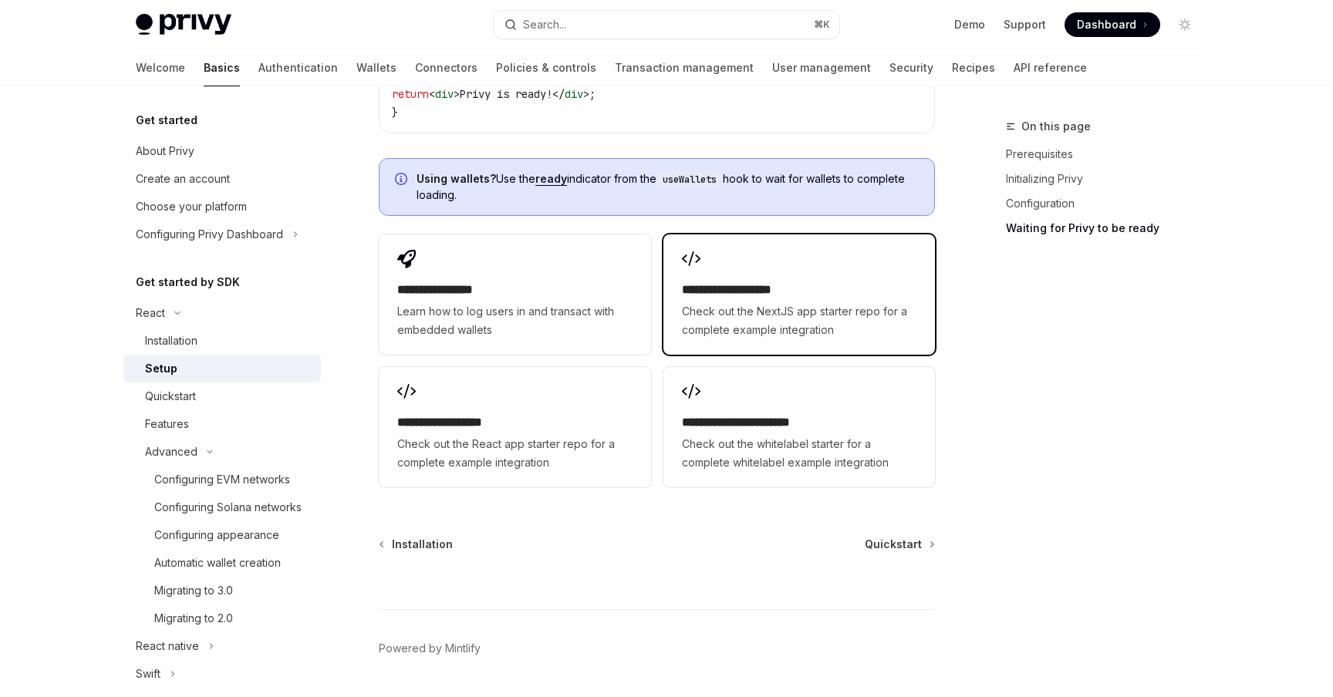
click at [822, 252] on div "**********" at bounding box center [798, 294] width 271 height 120
